Goal: Task Accomplishment & Management: Complete application form

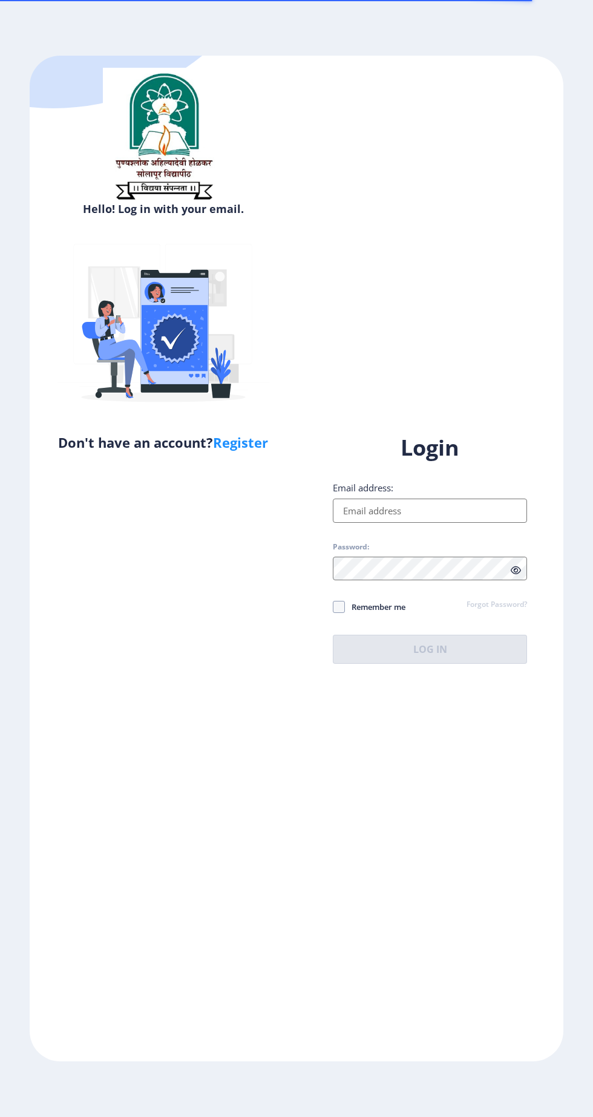
click at [405, 523] on input "Email address:" at bounding box center [430, 510] width 194 height 24
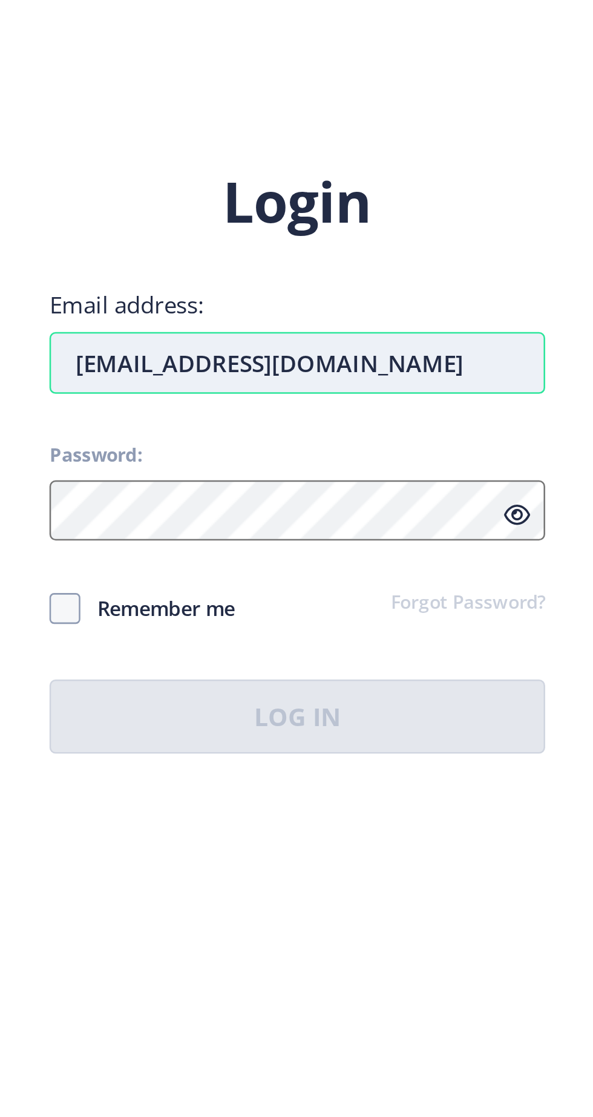
type input "rushikeshdeshmane107@gmail.com"
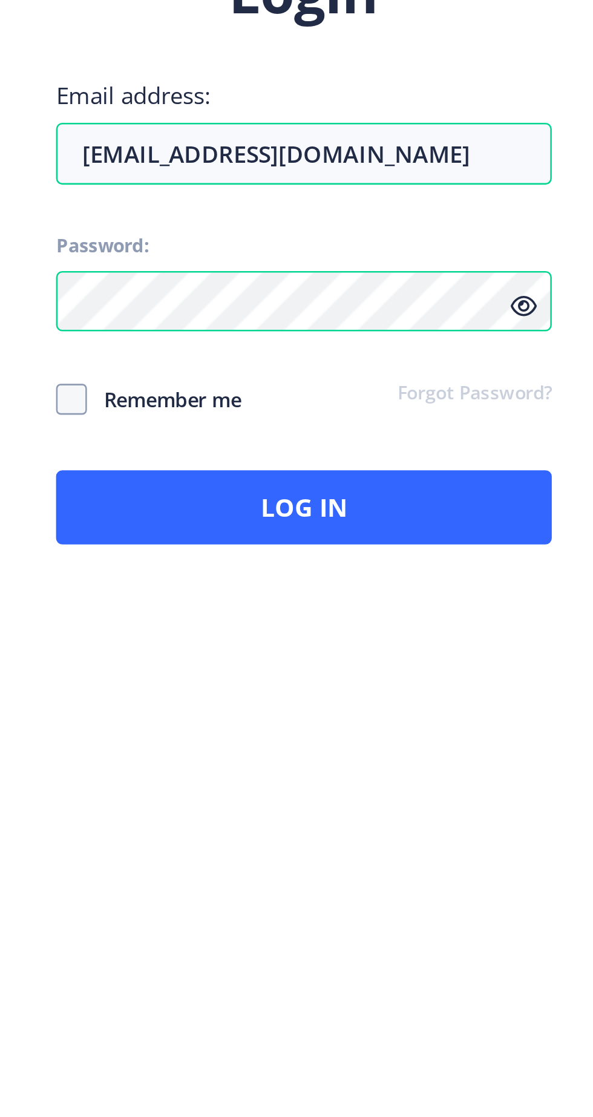
click at [367, 614] on span "Remember me" at bounding box center [375, 606] width 60 height 15
click at [351, 614] on span "Remember me" at bounding box center [375, 606] width 60 height 15
click at [403, 614] on span "Remember me" at bounding box center [375, 606] width 60 height 15
click at [368, 614] on span "Remember me" at bounding box center [375, 606] width 60 height 15
click at [333, 607] on input "Remember me" at bounding box center [333, 607] width 1 height 1
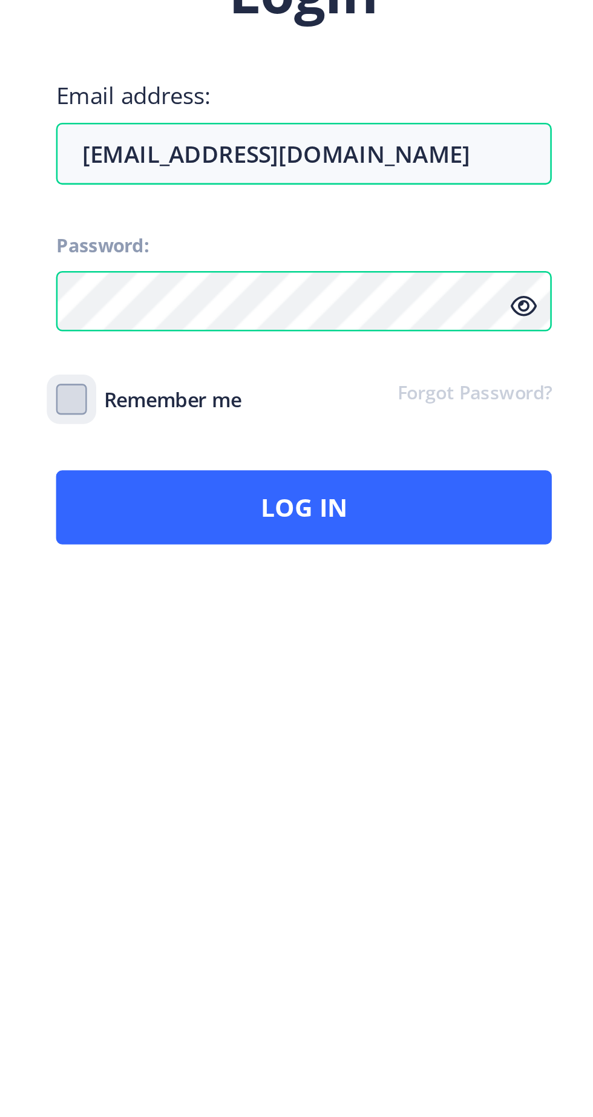
checkbox input "true"
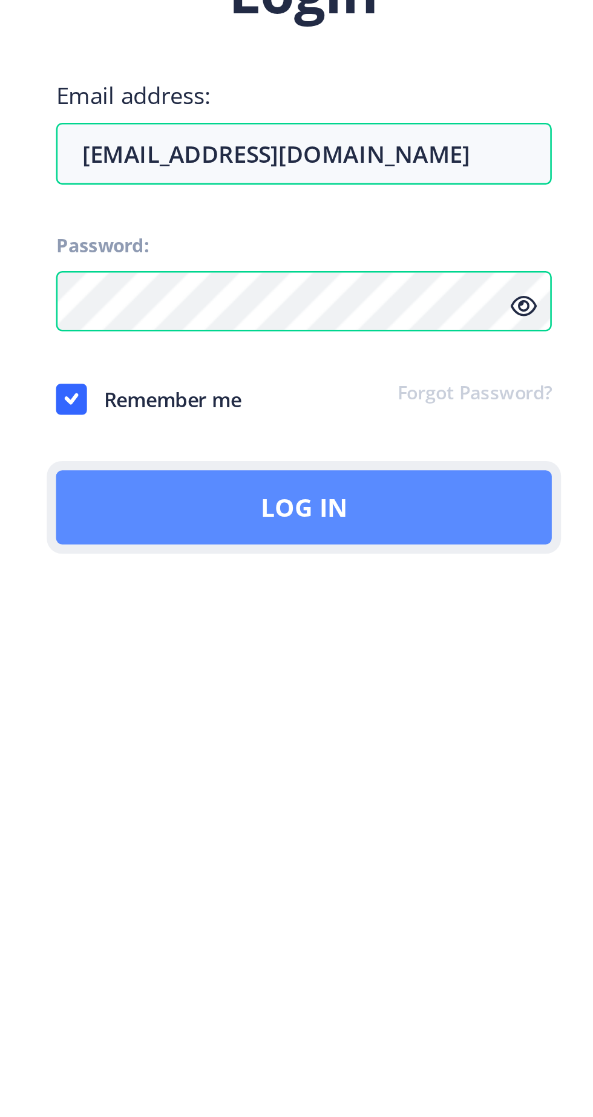
click at [429, 664] on button "Log In" at bounding box center [430, 648] width 194 height 29
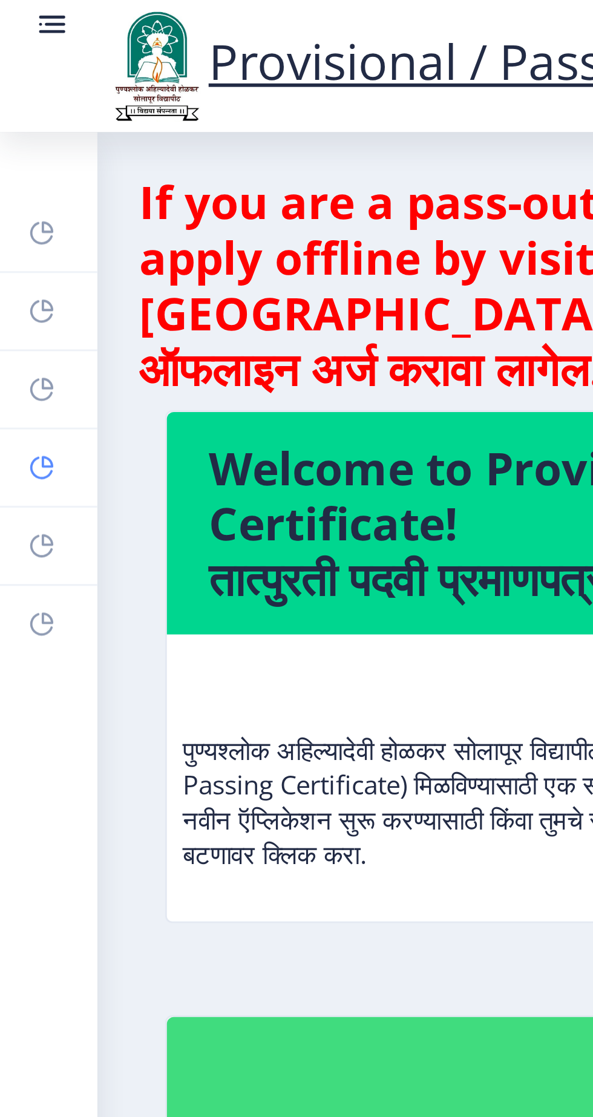
click at [17, 158] on rect at bounding box center [15, 163] width 10 height 10
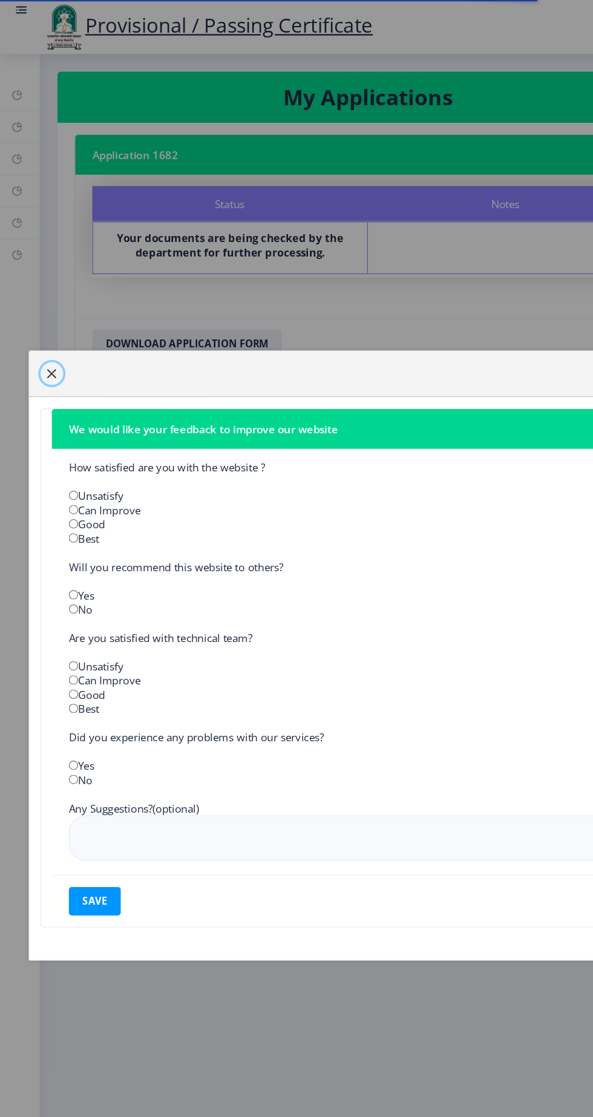
click at [49, 323] on span "button" at bounding box center [44, 318] width 10 height 10
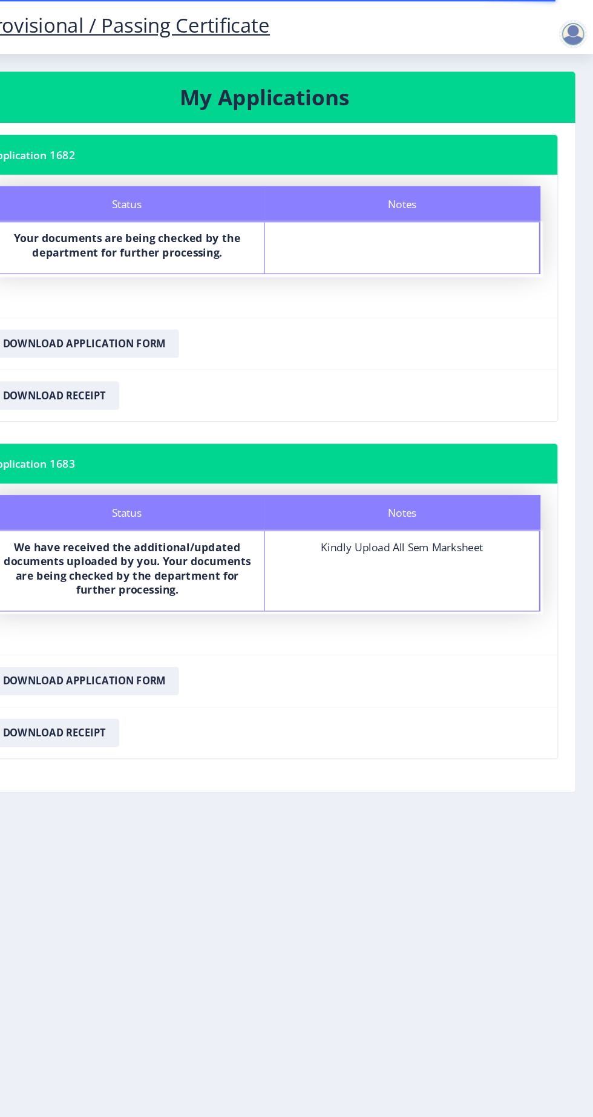
click at [576, 21] on div at bounding box center [576, 29] width 24 height 24
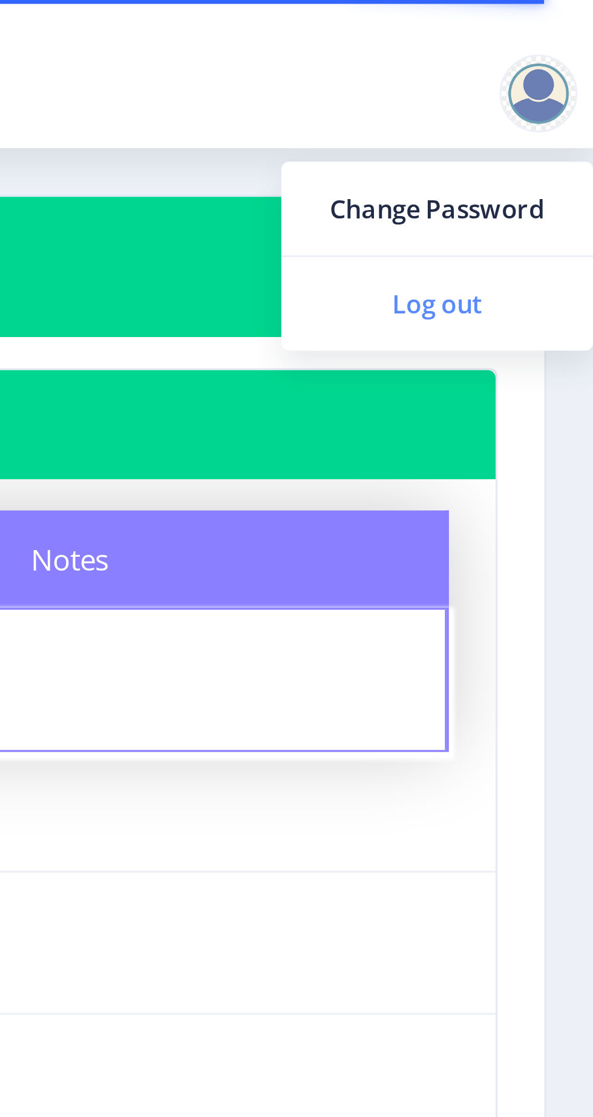
click at [568, 93] on span "Log out" at bounding box center [544, 94] width 77 height 15
